Goal: Information Seeking & Learning: Learn about a topic

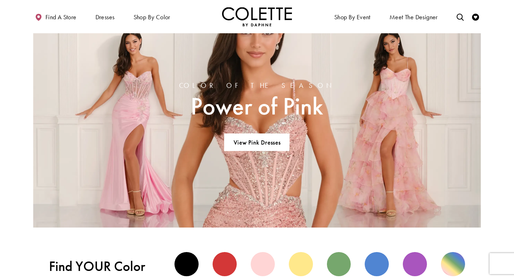
scroll to position [464, 0]
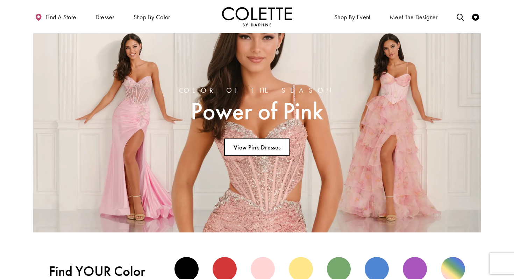
click at [267, 149] on link "View Pink Dresses" at bounding box center [256, 147] width 65 height 17
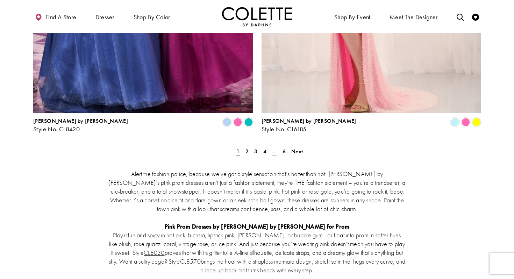
scroll to position [1344, 0]
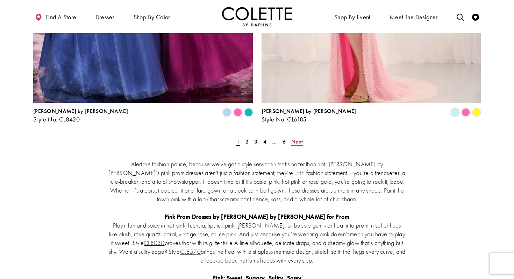
click at [296, 138] on span "Next" at bounding box center [297, 141] width 12 height 7
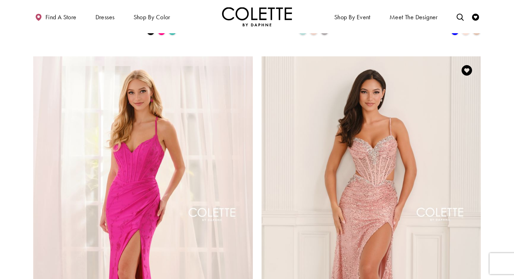
scroll to position [1073, 0]
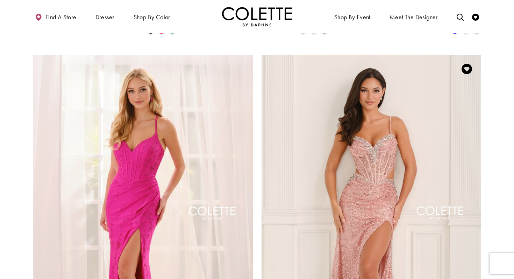
click at [382, 129] on img "Visit Colette by Daphne Style No. CL6145 Page" at bounding box center [372, 214] width 220 height 319
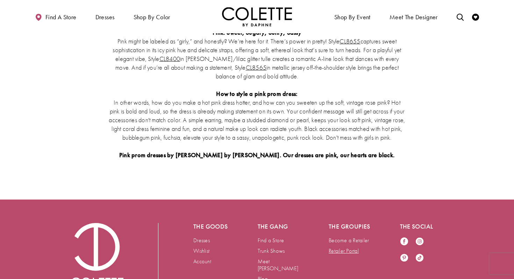
scroll to position [1589, 0]
click at [342, 247] on link "Retailer Portal" at bounding box center [344, 250] width 30 height 7
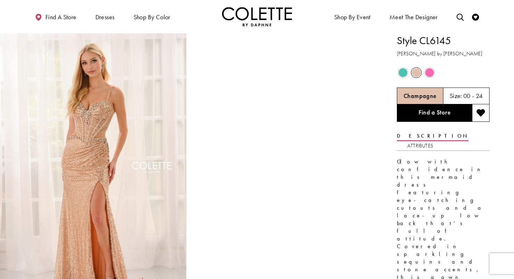
click at [430, 73] on span "Product color controls state depends on size chosen" at bounding box center [430, 72] width 9 height 9
